Goal: Task Accomplishment & Management: Manage account settings

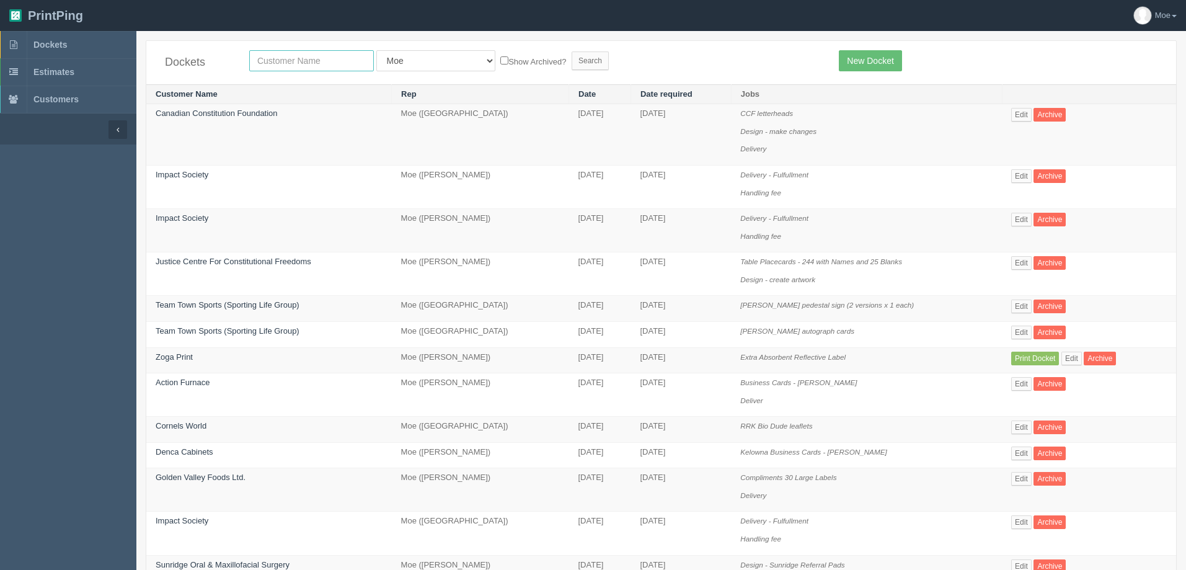
click at [298, 59] on input "text" at bounding box center [311, 60] width 125 height 21
type input "okotoks"
click at [572, 55] on input "Search" at bounding box center [590, 60] width 37 height 19
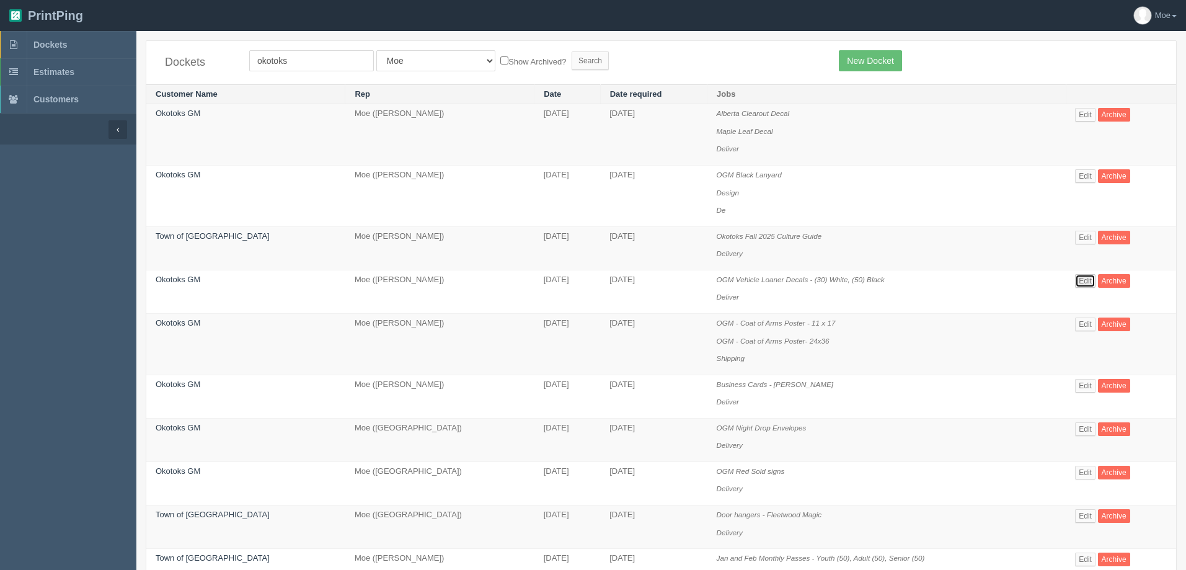
click at [1078, 283] on link "Edit" at bounding box center [1085, 281] width 20 height 14
